Goal: Task Accomplishment & Management: Use online tool/utility

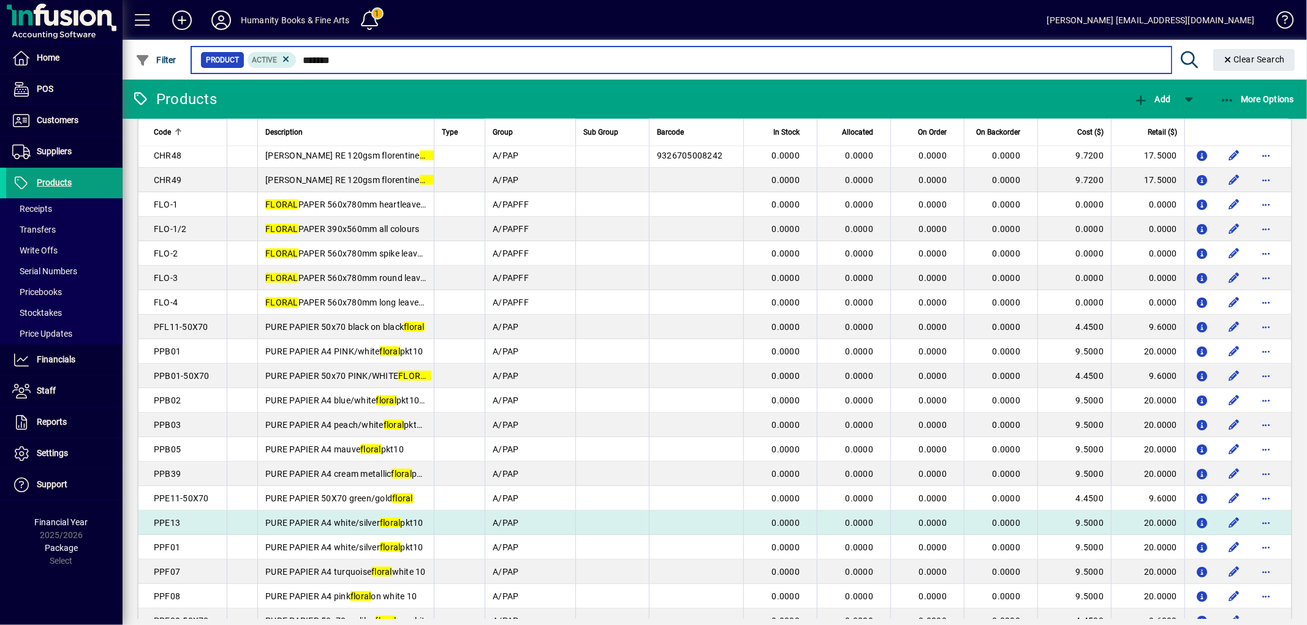
scroll to position [1372, 0]
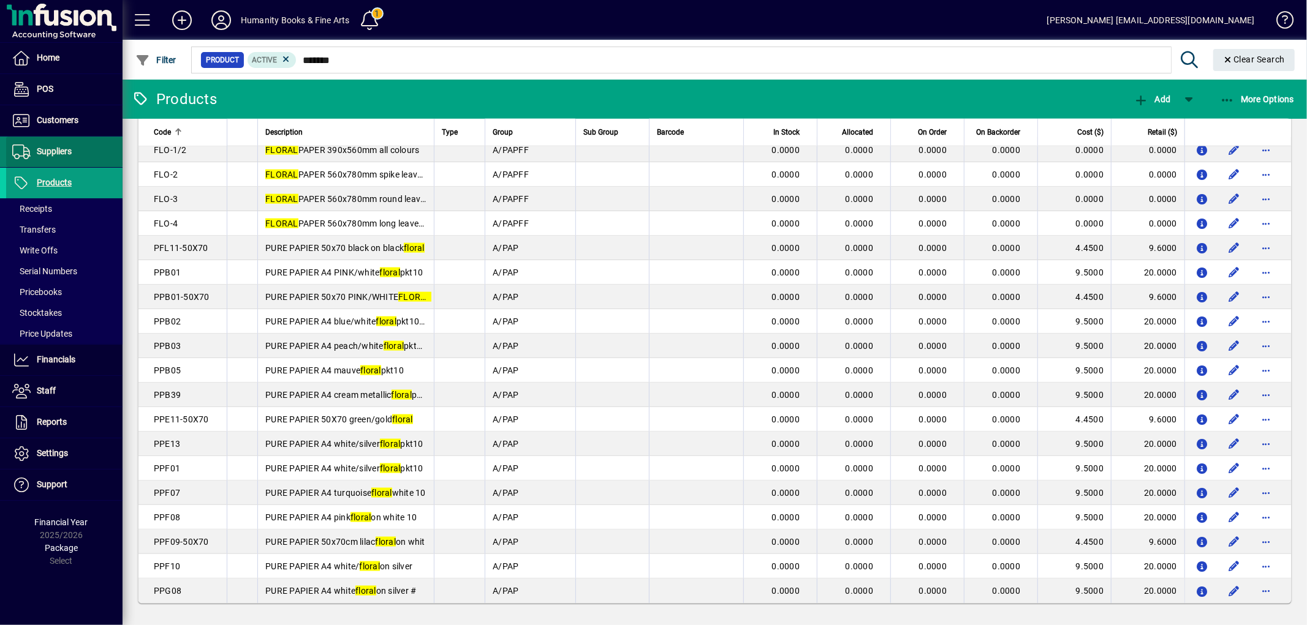
click at [81, 152] on span at bounding box center [64, 151] width 116 height 29
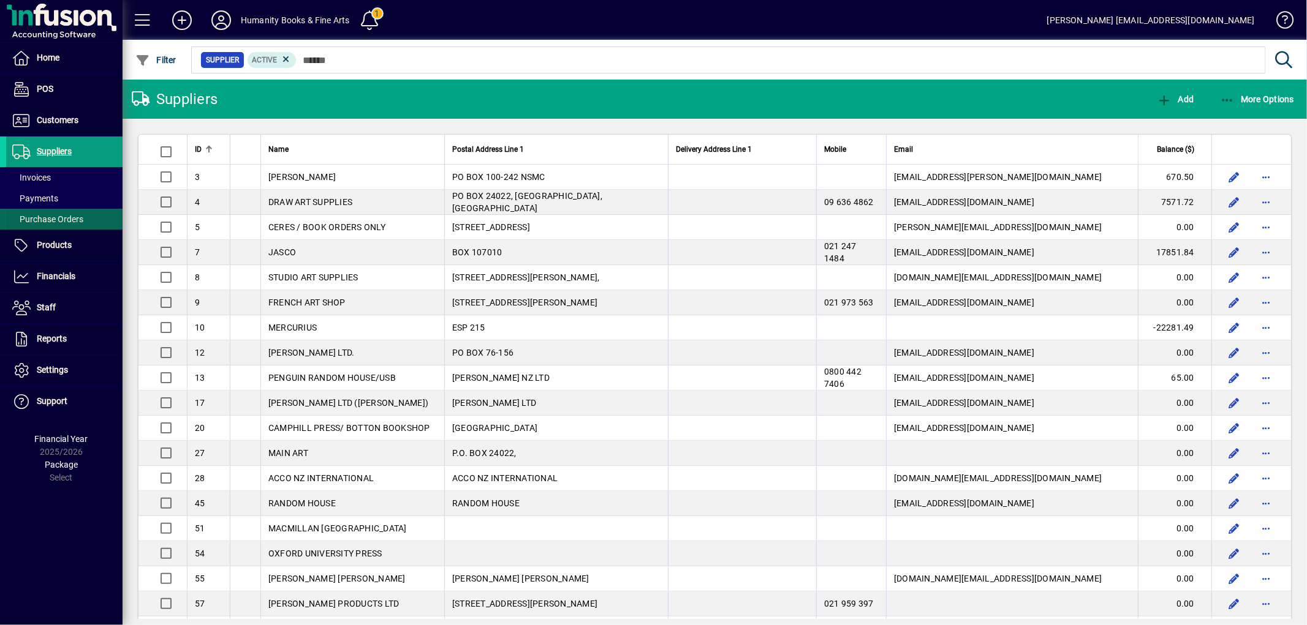
click at [53, 217] on span "Purchase Orders" at bounding box center [47, 219] width 71 height 10
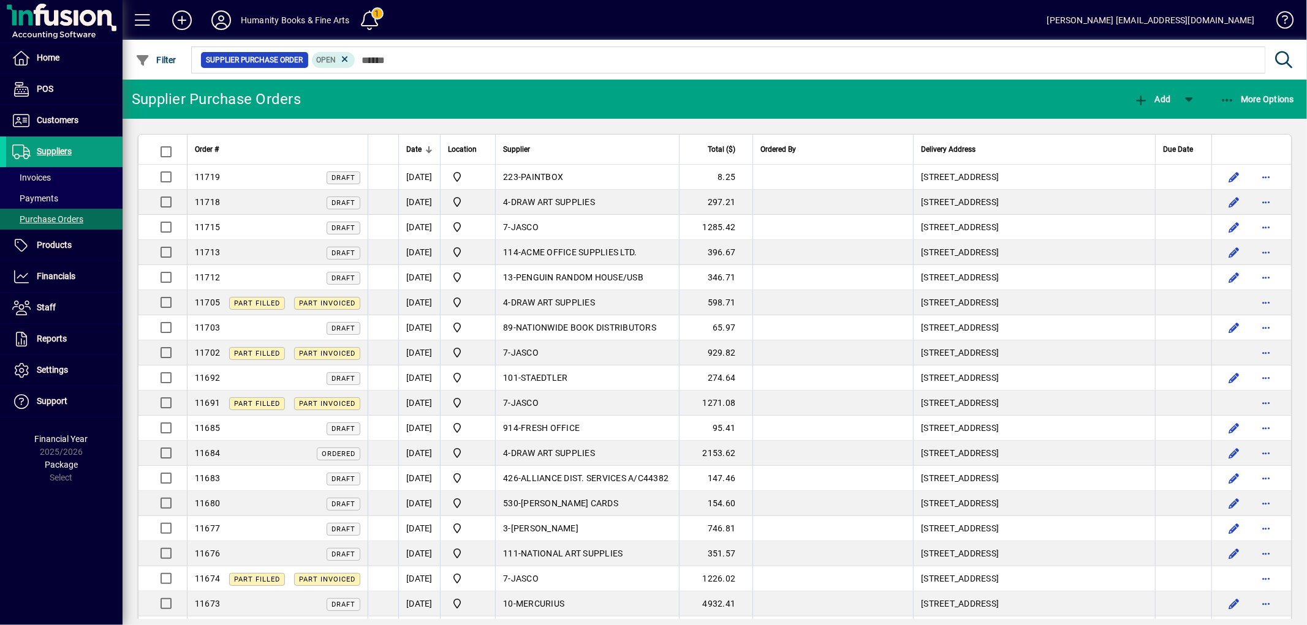
click at [530, 151] on span "Supplier" at bounding box center [516, 149] width 27 height 13
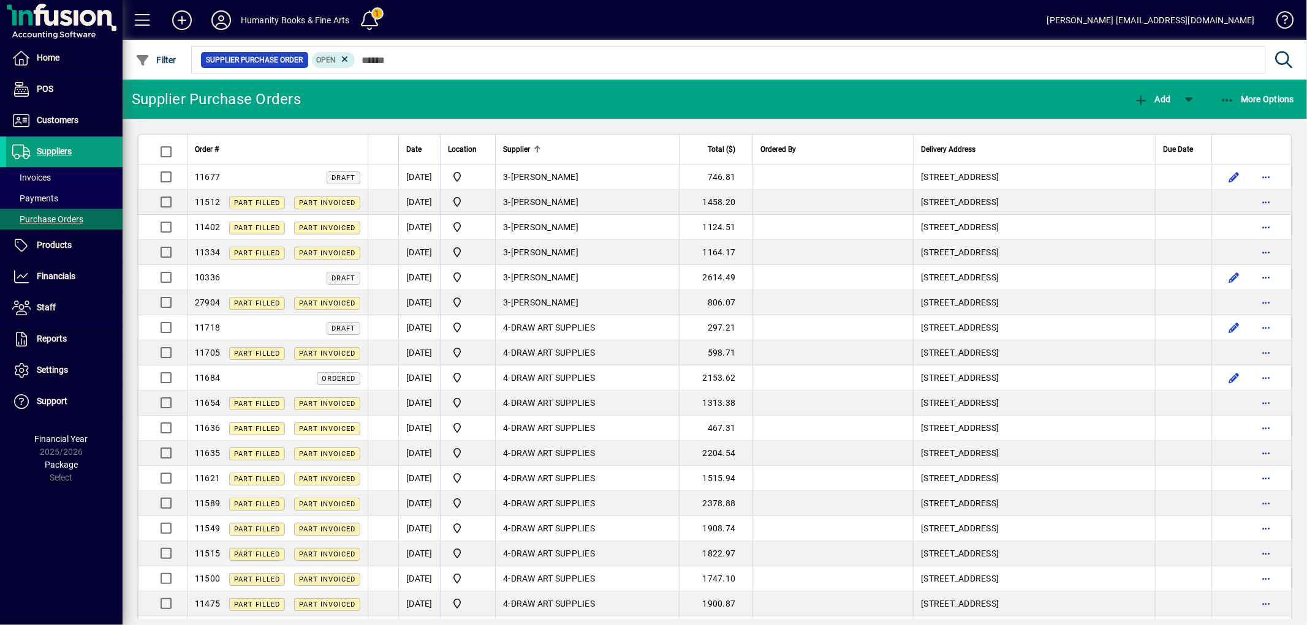
click at [538, 148] on div at bounding box center [537, 149] width 1 height 6
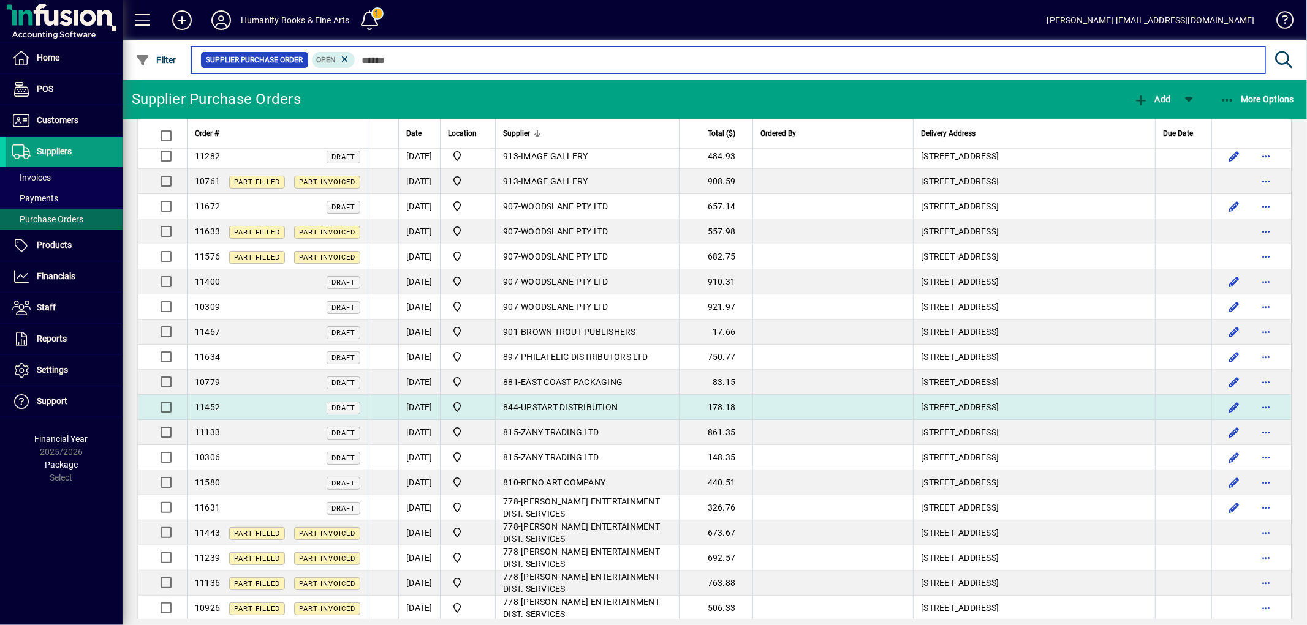
scroll to position [340, 0]
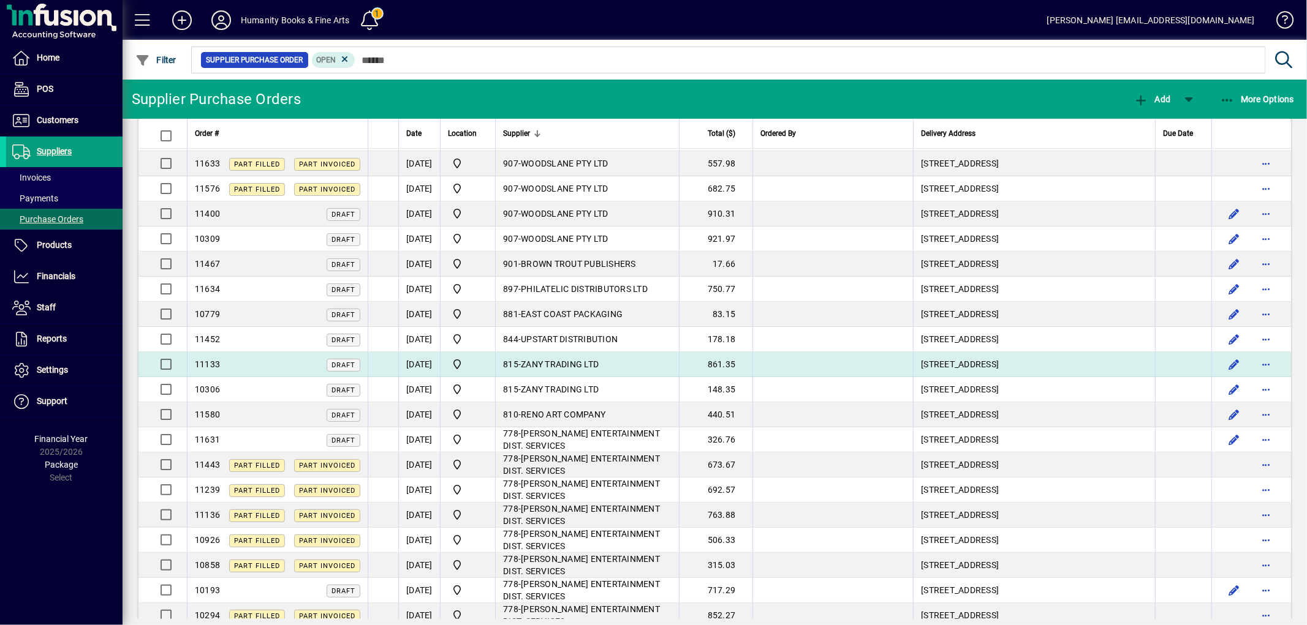
click at [595, 360] on span "ZANY TRADING LTD" at bounding box center [560, 365] width 78 height 10
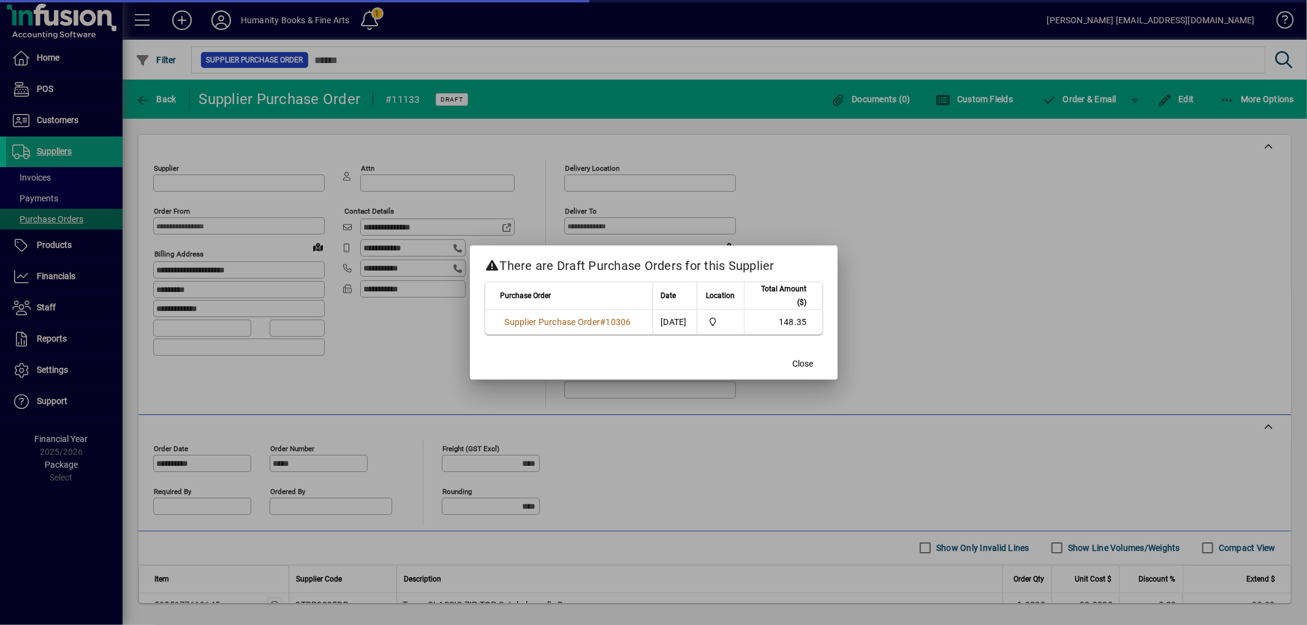
type input "**********"
click at [1228, 99] on div at bounding box center [653, 312] width 1307 height 625
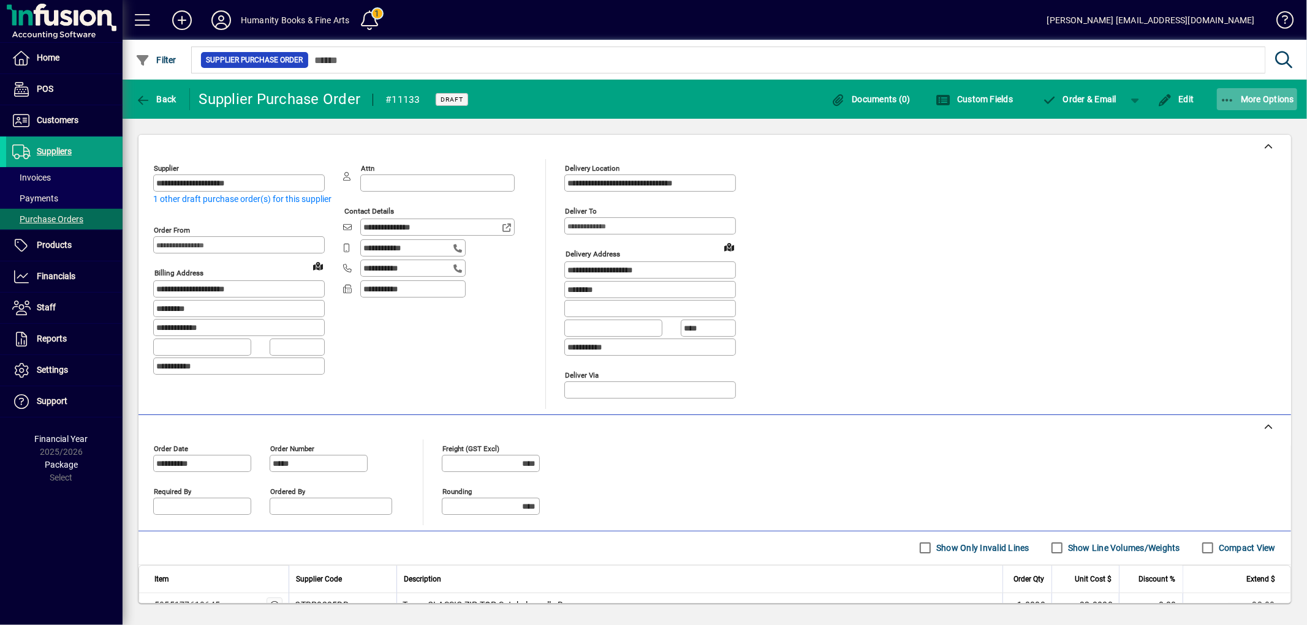
click at [1220, 96] on icon "button" at bounding box center [1227, 100] width 15 height 12
click at [1226, 145] on button "Purchase Order" at bounding box center [1245, 155] width 123 height 22
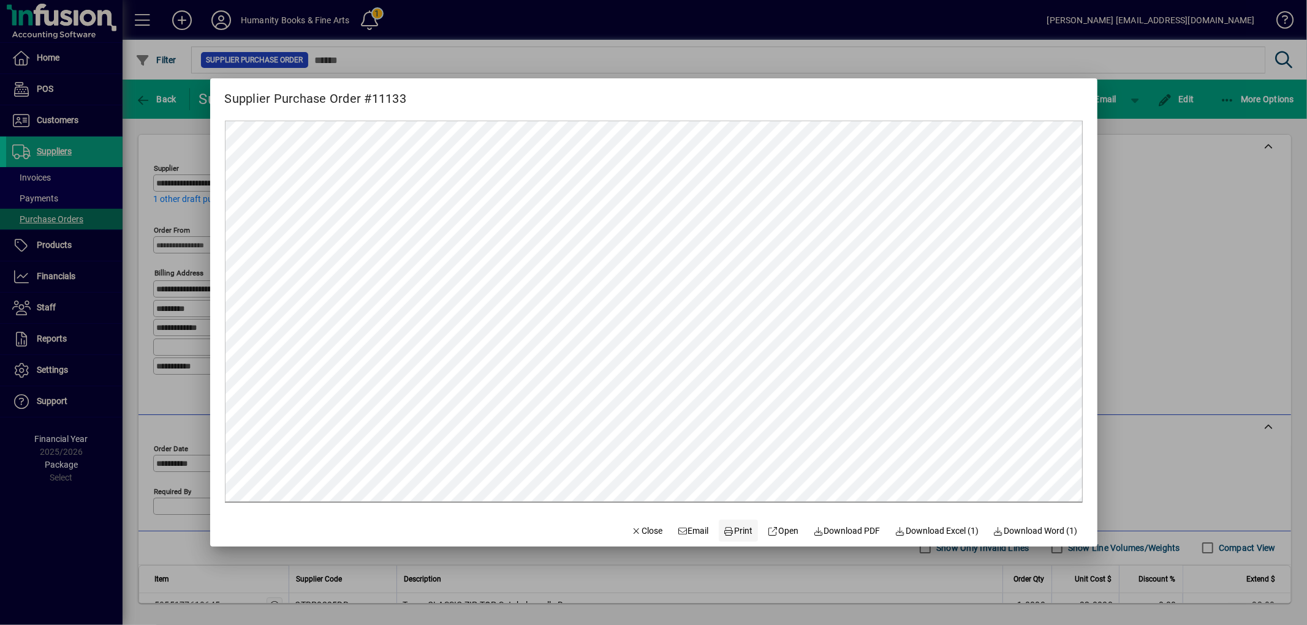
click at [735, 531] on span "Print" at bounding box center [737, 531] width 29 height 13
click at [1168, 378] on div at bounding box center [653, 312] width 1307 height 625
